Goal: Information Seeking & Learning: Find contact information

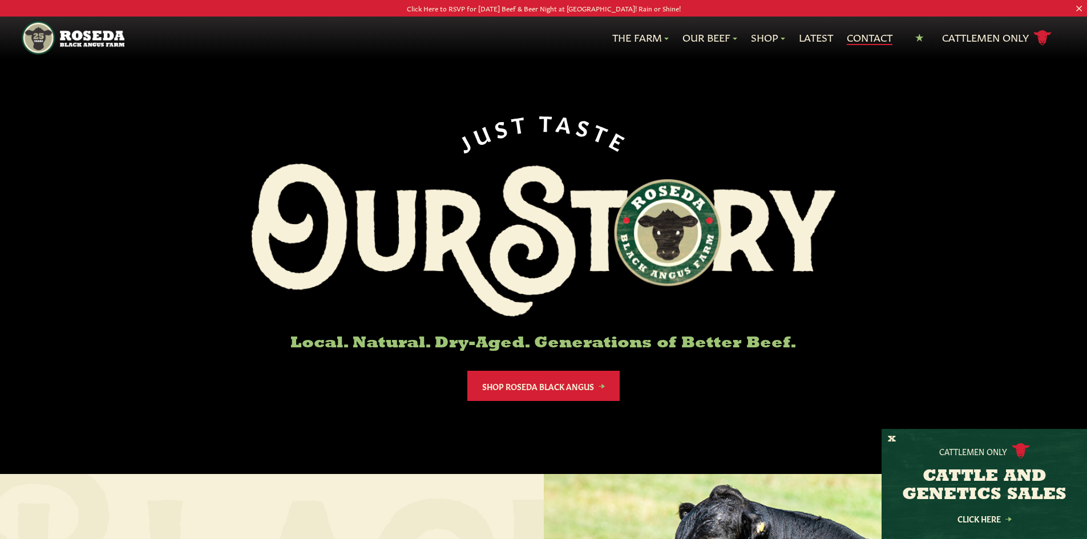
click at [871, 35] on link "Contact" at bounding box center [870, 37] width 46 height 15
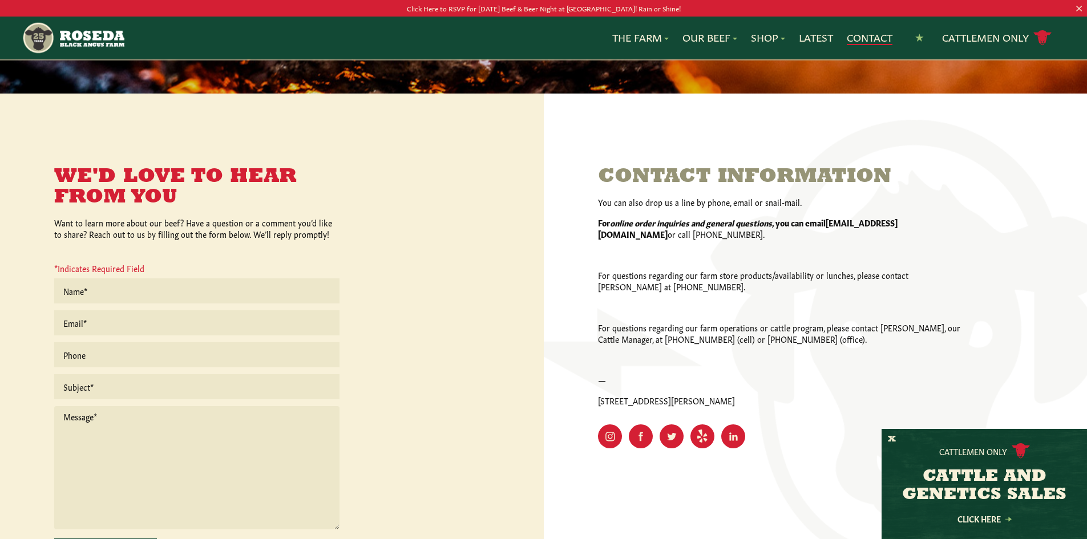
scroll to position [114, 0]
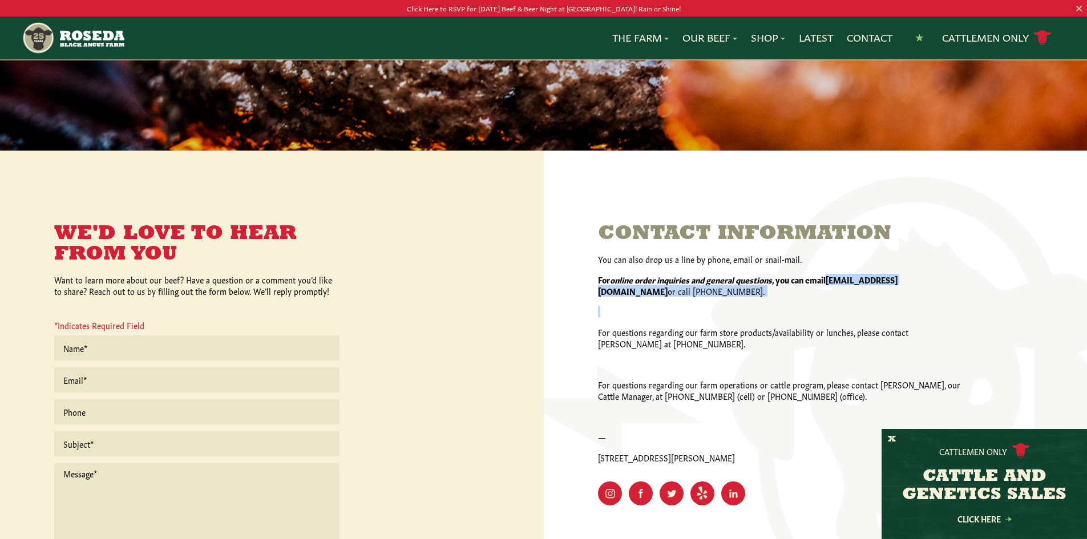
drag, startPoint x: 834, startPoint y: 281, endPoint x: 870, endPoint y: 302, distance: 41.7
click at [870, 302] on div "You can also drop us a line by phone, email or snail-mail. For online order inq…" at bounding box center [780, 358] width 365 height 210
drag, startPoint x: 833, startPoint y: 281, endPoint x: 910, endPoint y: 284, distance: 77.7
click at [910, 284] on p "For online order inquiries and general questions , you can email [EMAIL_ADDRESS…" at bounding box center [780, 285] width 365 height 23
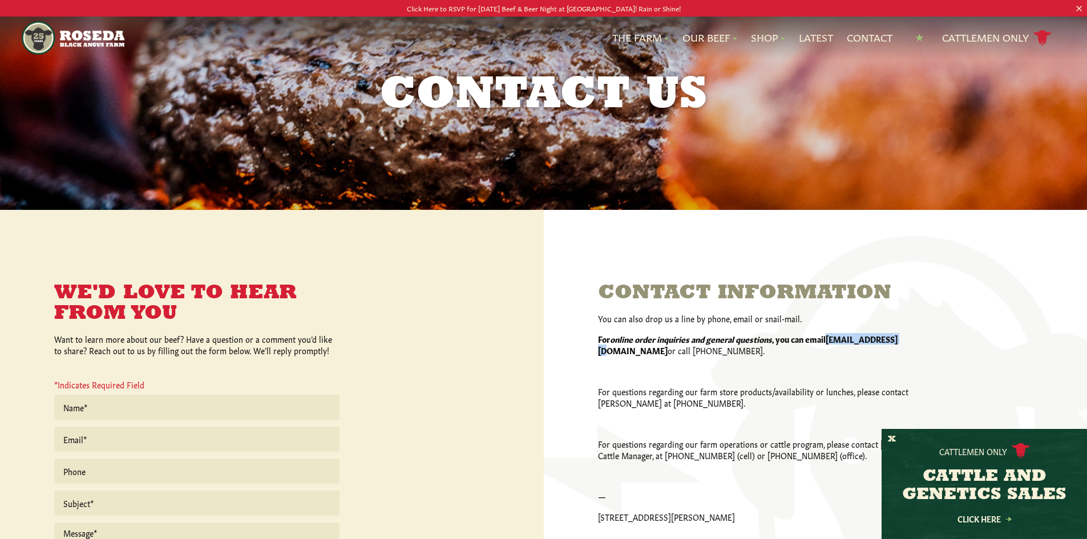
scroll to position [0, 0]
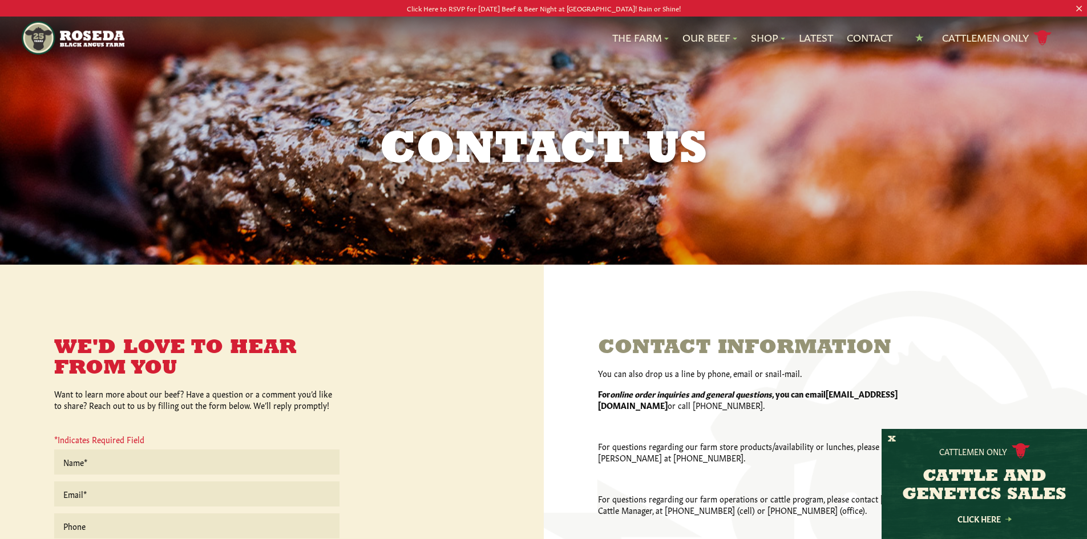
click at [737, 386] on div "You can also drop us a line by phone, email or snail-mail. For online order inq…" at bounding box center [780, 473] width 365 height 210
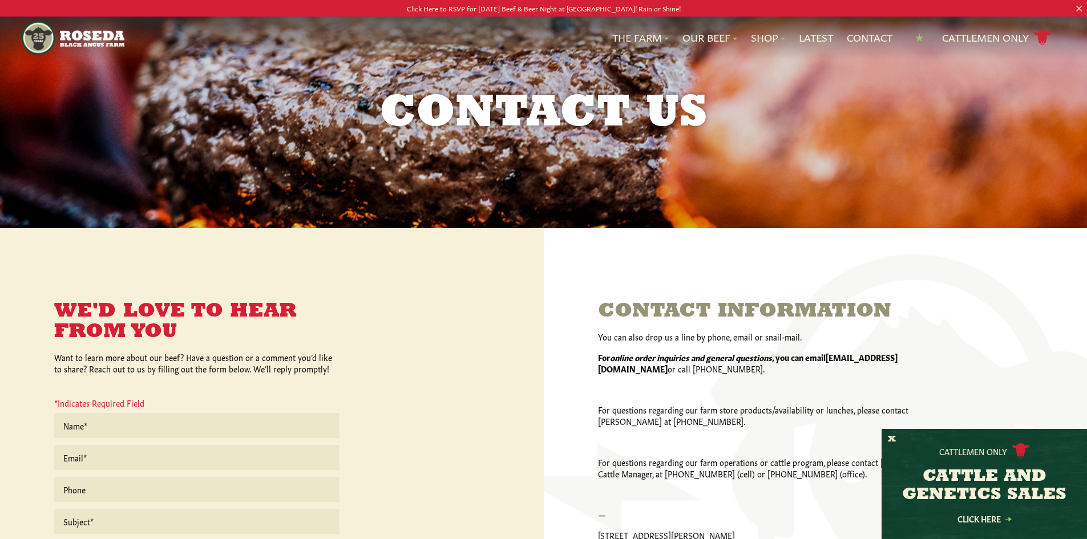
scroll to position [57, 0]
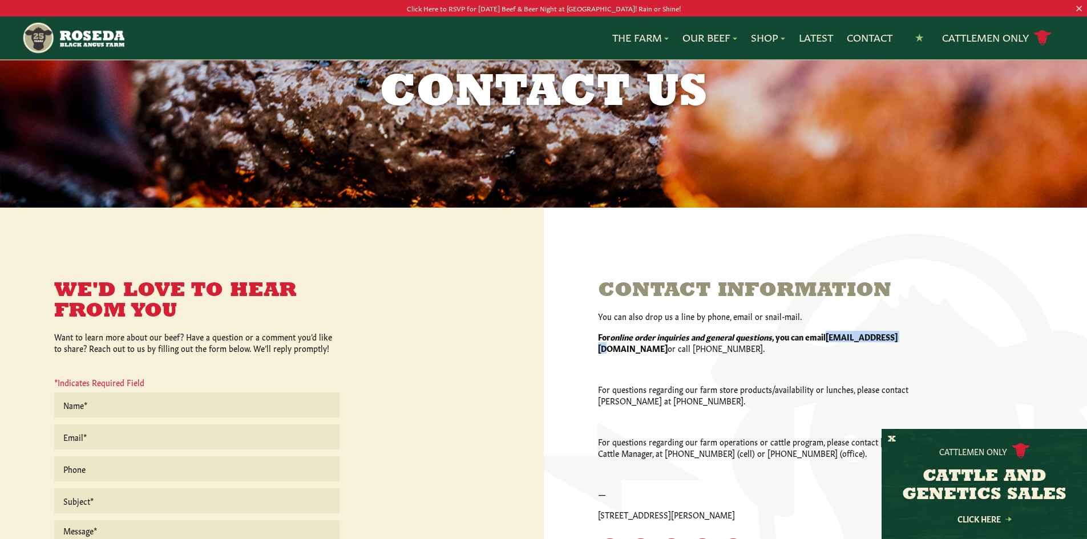
drag, startPoint x: 832, startPoint y: 337, endPoint x: 910, endPoint y: 338, distance: 78.2
click at [910, 338] on p "For online order inquiries and general questions , you can email [EMAIL_ADDRESS…" at bounding box center [780, 342] width 365 height 23
click at [911, 346] on p "For online order inquiries and general questions , you can email [EMAIL_ADDRESS…" at bounding box center [780, 342] width 365 height 23
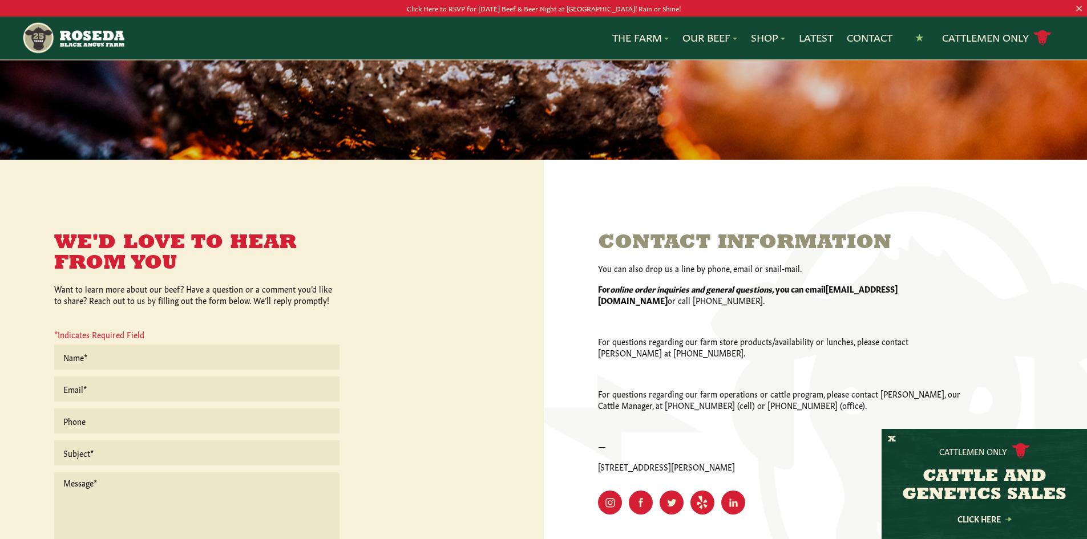
scroll to position [171, 0]
